Goal: Information Seeking & Learning: Learn about a topic

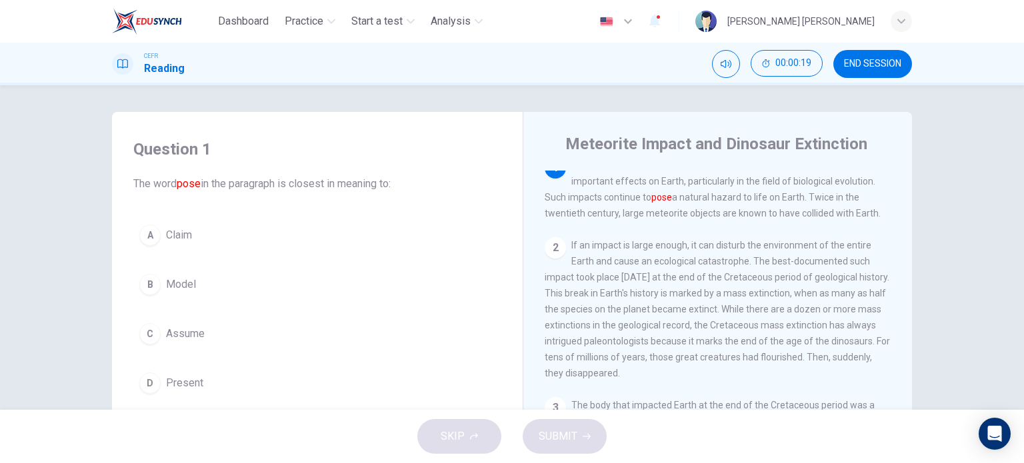
scroll to position [13, 0]
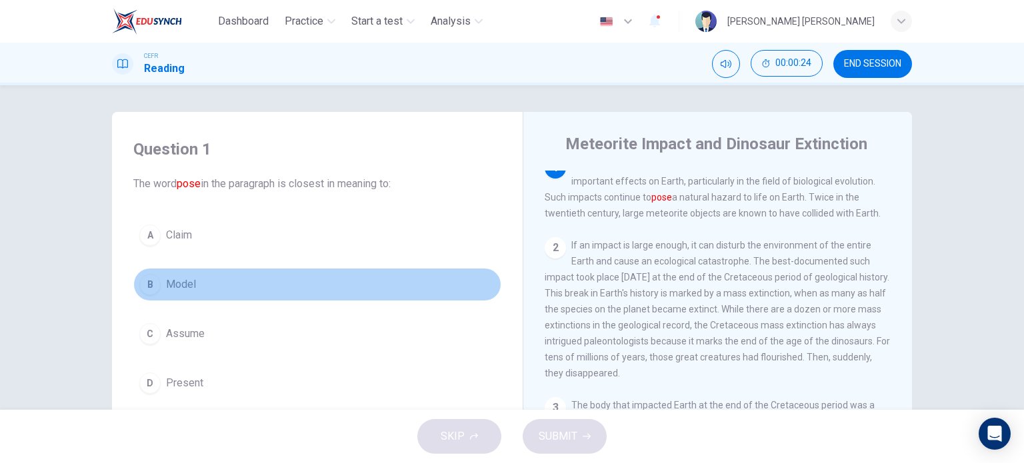
click at [167, 281] on span "Model" at bounding box center [181, 285] width 30 height 16
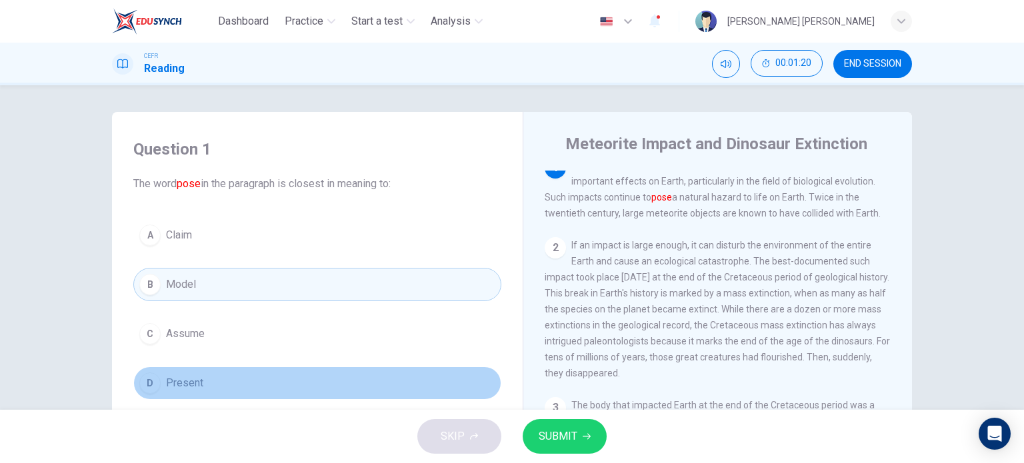
click at [355, 396] on button "D Present" at bounding box center [317, 383] width 368 height 33
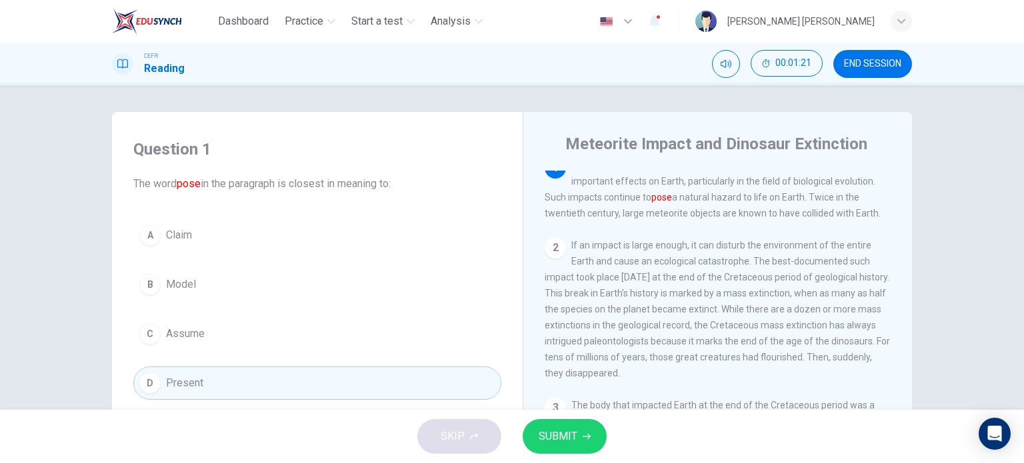
click at [536, 434] on button "SUBMIT" at bounding box center [564, 436] width 84 height 35
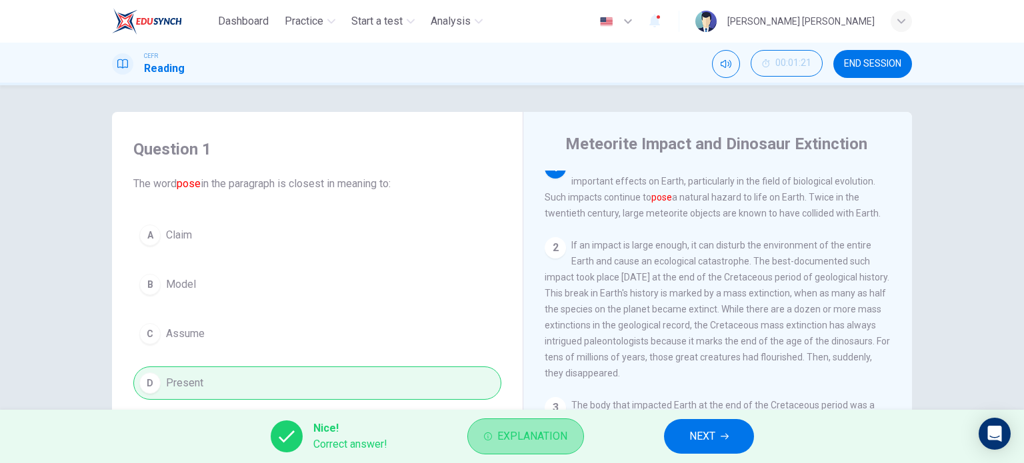
click at [555, 437] on span "Explanation" at bounding box center [532, 436] width 70 height 19
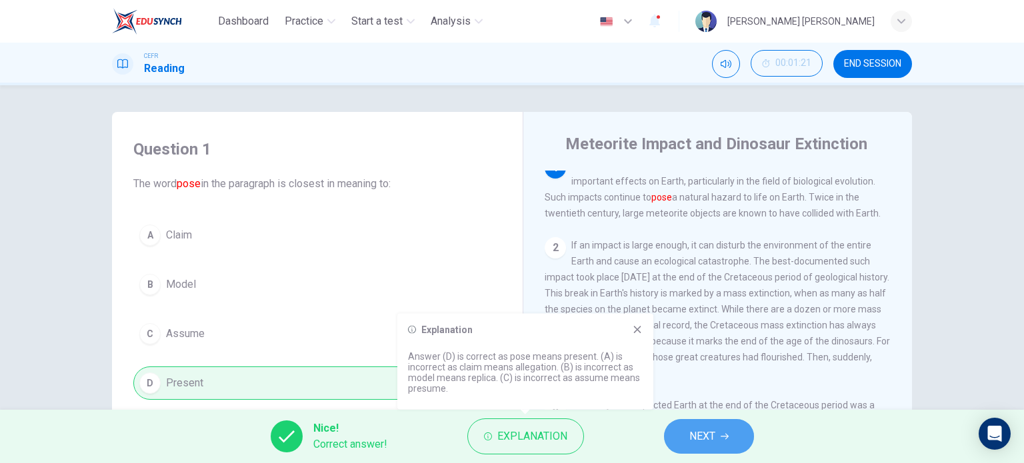
click at [687, 446] on button "NEXT" at bounding box center [709, 436] width 90 height 35
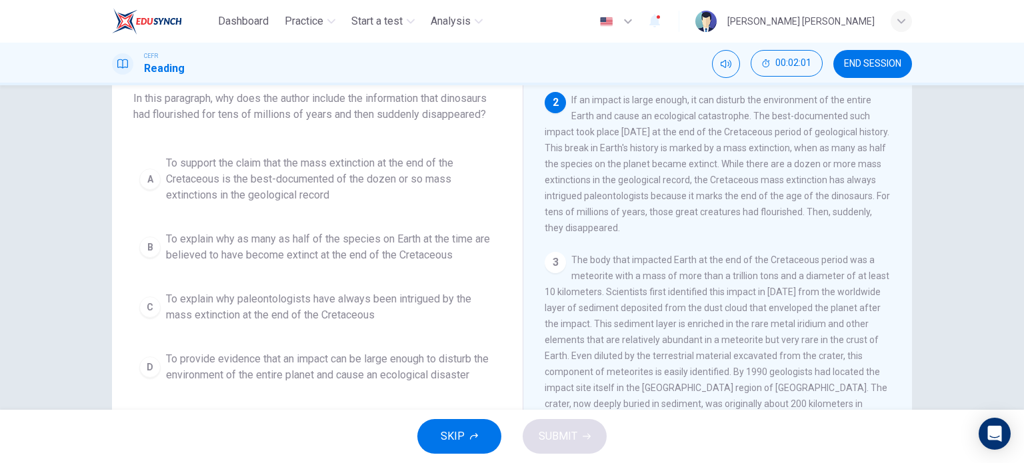
scroll to position [87, 0]
